Goal: Find specific page/section: Find specific page/section

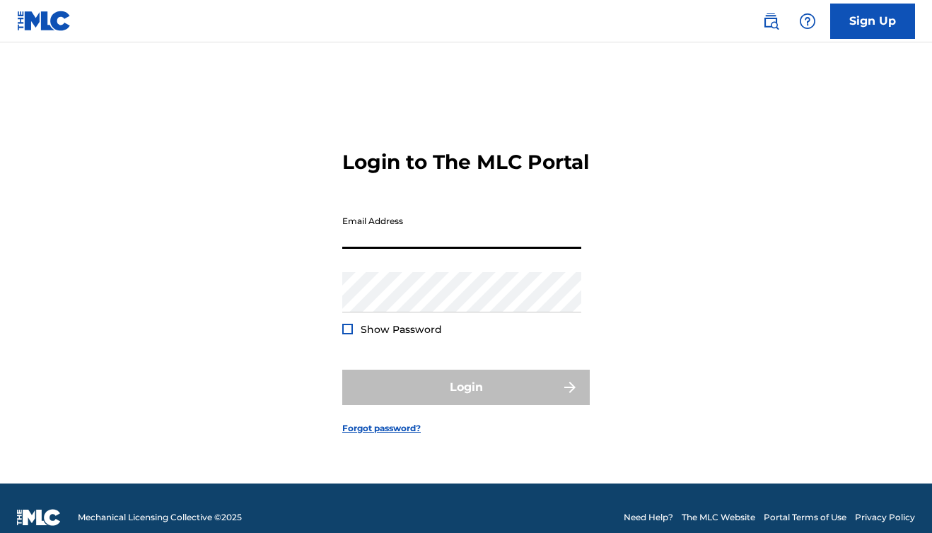
type input "[EMAIL_ADDRESS][DOMAIN_NAME]"
click at [466, 400] on button "Login" at bounding box center [466, 387] width 248 height 35
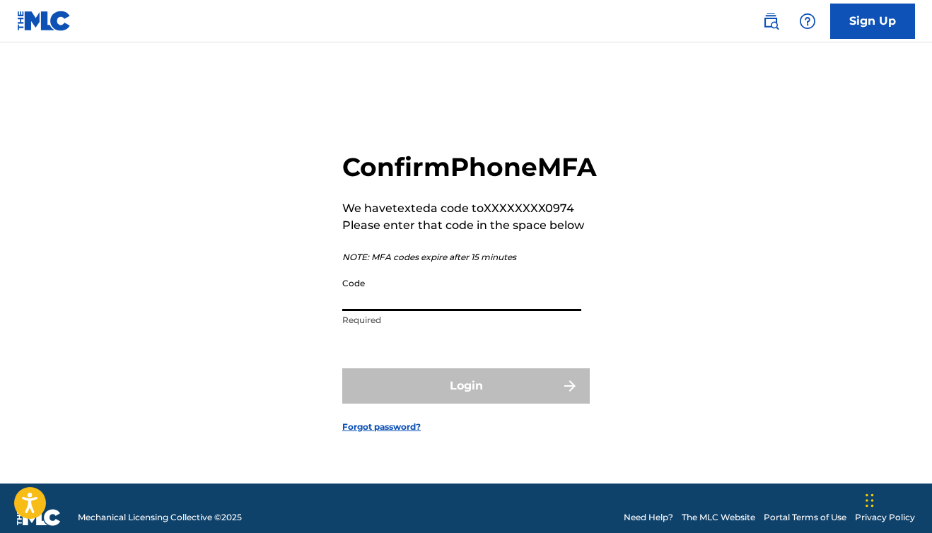
click at [491, 311] on input "Code" at bounding box center [461, 291] width 239 height 40
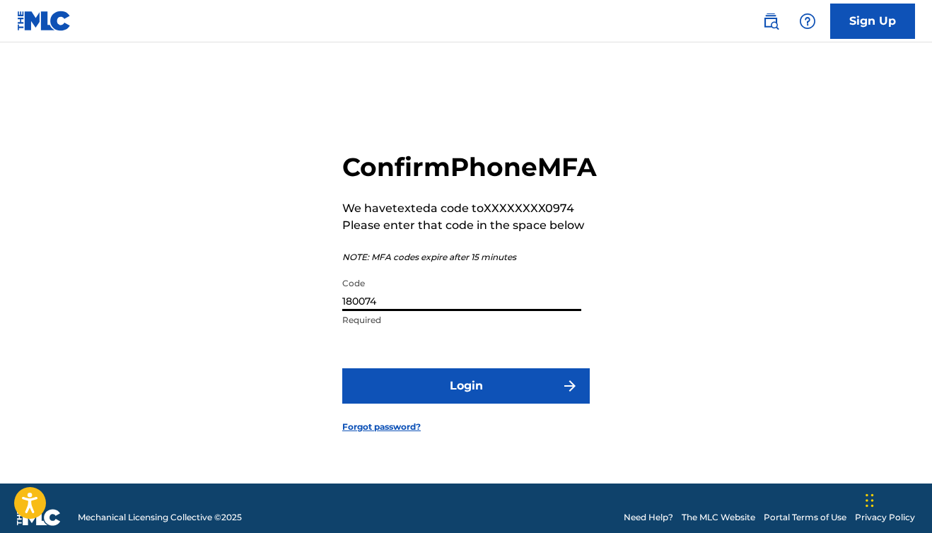
type input "180074"
click at [466, 402] on button "Login" at bounding box center [466, 385] width 248 height 35
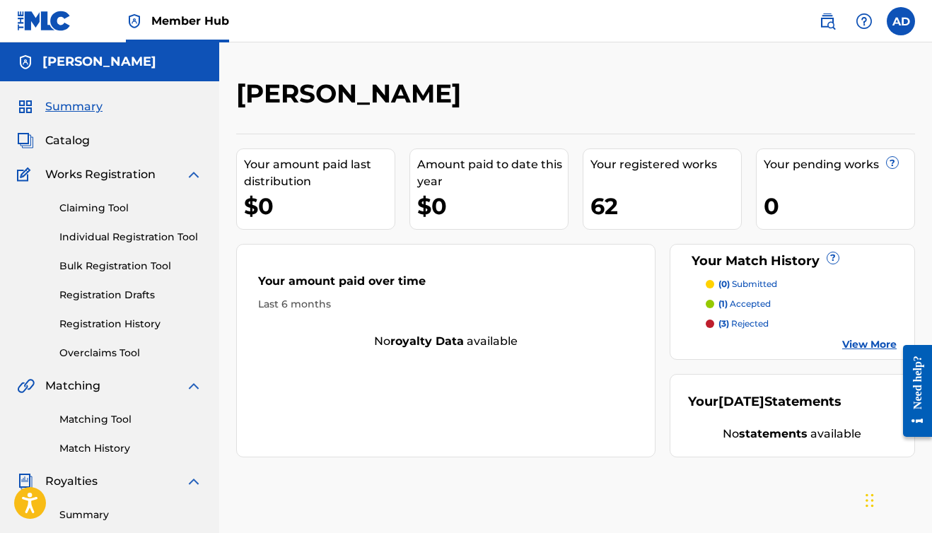
click at [83, 104] on span "Summary" at bounding box center [73, 106] width 57 height 17
click at [76, 139] on span "Catalog" at bounding box center [67, 140] width 45 height 17
